Goal: Transaction & Acquisition: Purchase product/service

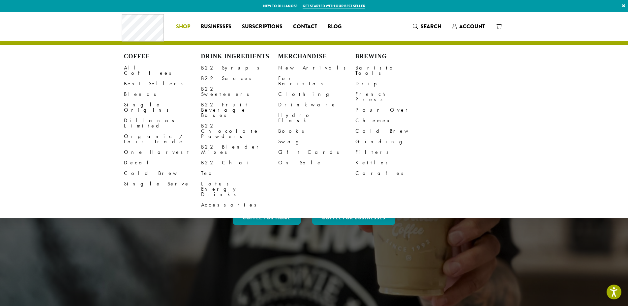
click at [186, 23] on li "Coffee All Coffees Best Sellers Blends Single Origins Dillanos Limited Organic …" at bounding box center [183, 26] width 25 height 11
click at [137, 168] on link "Cold Brew" at bounding box center [162, 173] width 77 height 11
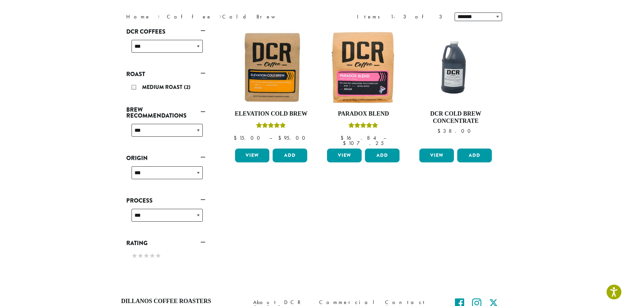
scroll to position [87, 0]
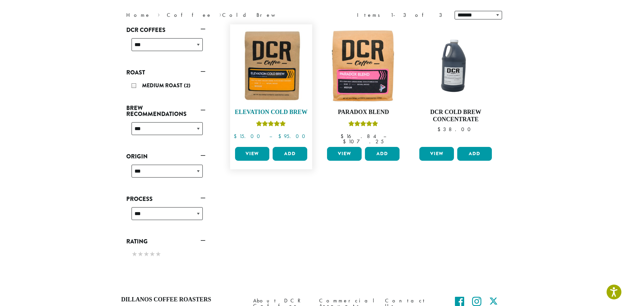
click at [284, 82] on img at bounding box center [271, 66] width 76 height 76
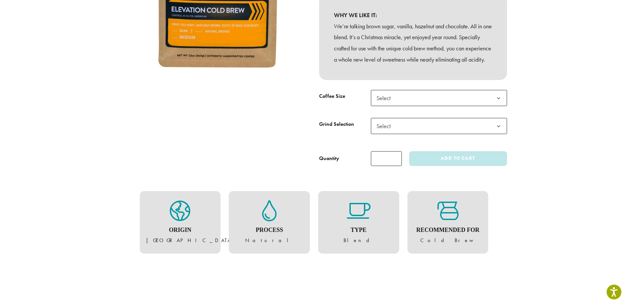
scroll to position [165, 0]
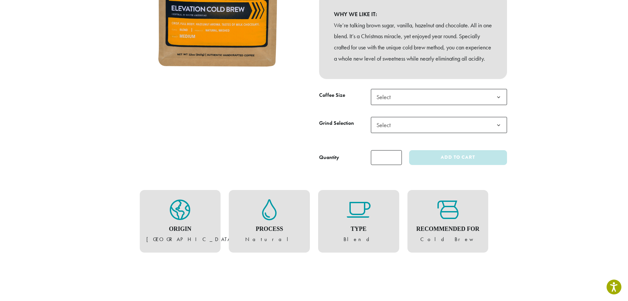
click at [413, 105] on span "Select" at bounding box center [439, 97] width 136 height 16
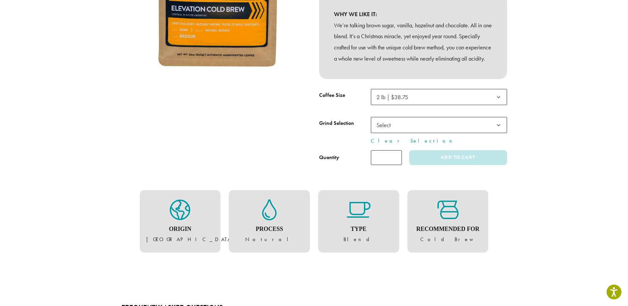
click at [399, 133] on span "Select" at bounding box center [439, 125] width 136 height 16
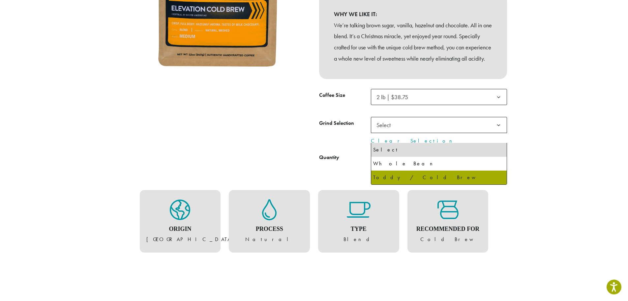
drag, startPoint x: 423, startPoint y: 176, endPoint x: 419, endPoint y: 173, distance: 4.8
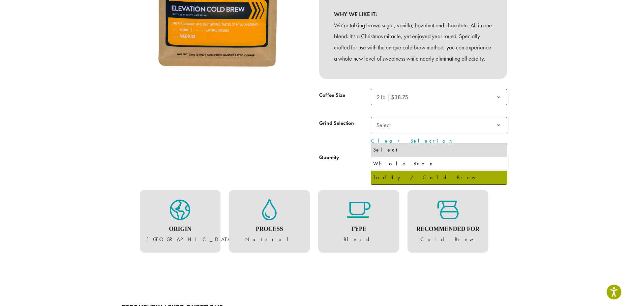
select select "**********"
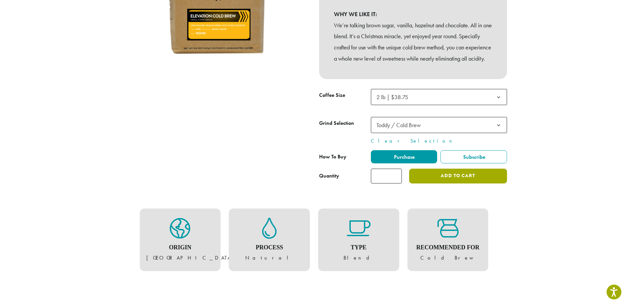
click at [440, 184] on button "Add to cart" at bounding box center [458, 176] width 98 height 15
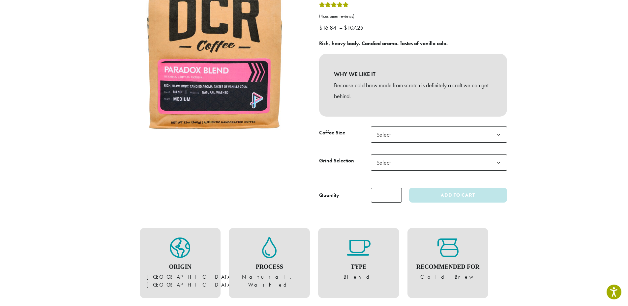
scroll to position [106, 0]
